Goal: Obtain resource: Download file/media

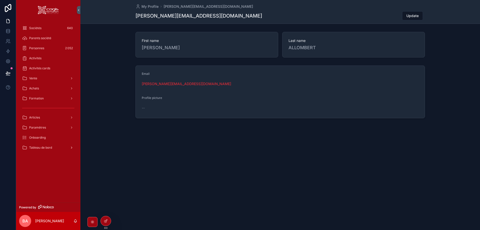
click at [34, 145] on div "Tableau de bord" at bounding box center [48, 148] width 52 height 8
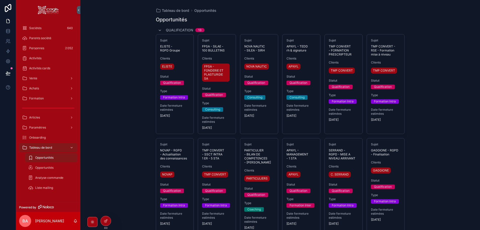
click at [102, 146] on div "Tableau de bord Opportunités Opportunités Qualification 13 Sujet ELISTE - RGPD …" at bounding box center [279, 115] width 399 height 230
click at [43, 157] on span "Opportunités" at bounding box center [44, 158] width 18 height 4
click at [41, 169] on span "Opportunités" at bounding box center [44, 168] width 18 height 4
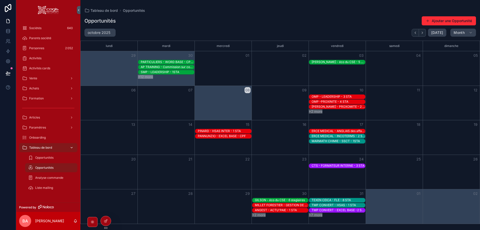
click at [71, 145] on div "scrollable content" at bounding box center [71, 148] width 7 height 8
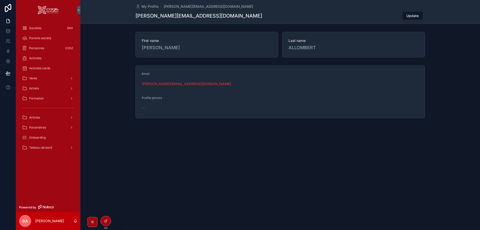
click at [46, 48] on div "Personnes 2 052" at bounding box center [48, 48] width 52 height 8
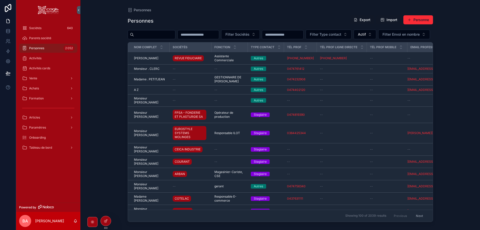
click at [30, 29] on span "Sociétés" at bounding box center [35, 28] width 12 height 4
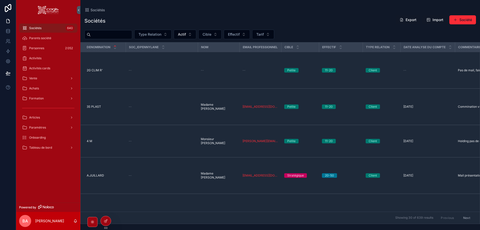
click at [35, 47] on span "Personnes" at bounding box center [36, 48] width 15 height 4
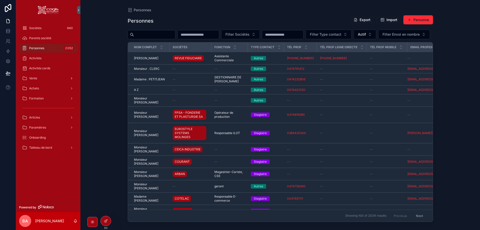
click at [38, 79] on div "Vente" at bounding box center [48, 78] width 52 height 8
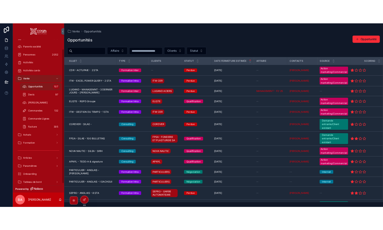
scroll to position [16, 0]
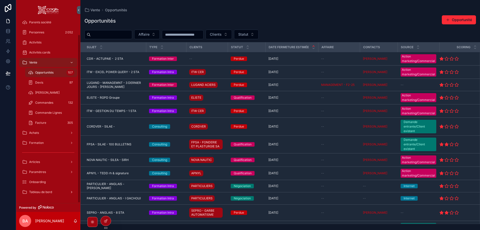
click at [39, 192] on span "Tableau de bord" at bounding box center [40, 192] width 23 height 4
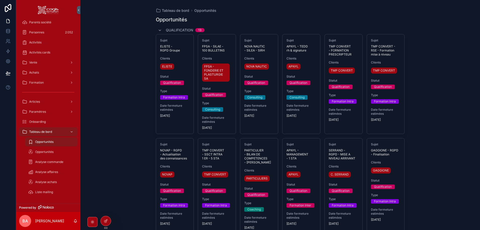
click at [37, 162] on span "Analyse commande" at bounding box center [49, 162] width 28 height 4
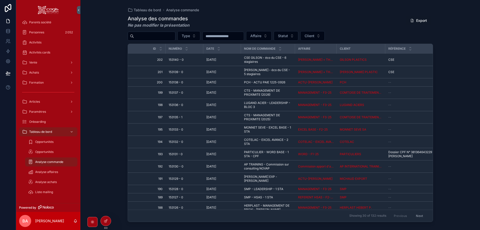
click at [415, 19] on button "Export" at bounding box center [418, 20] width 25 height 9
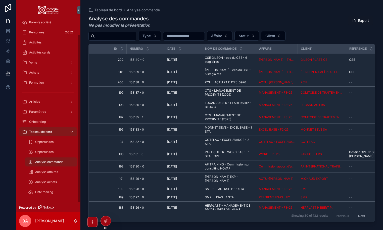
click at [39, 172] on span "Analyse affaires" at bounding box center [46, 172] width 23 height 4
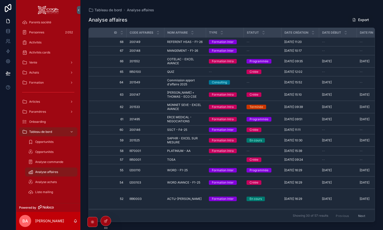
click at [358, 19] on button "Export" at bounding box center [360, 19] width 25 height 9
click at [38, 182] on span "Analyse achats" at bounding box center [46, 182] width 22 height 4
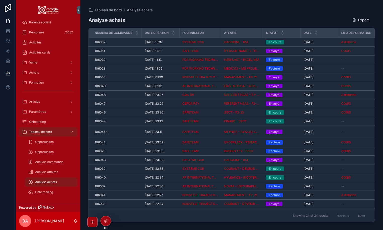
click at [361, 20] on button "Export" at bounding box center [360, 20] width 25 height 9
